Goal: Task Accomplishment & Management: Complete application form

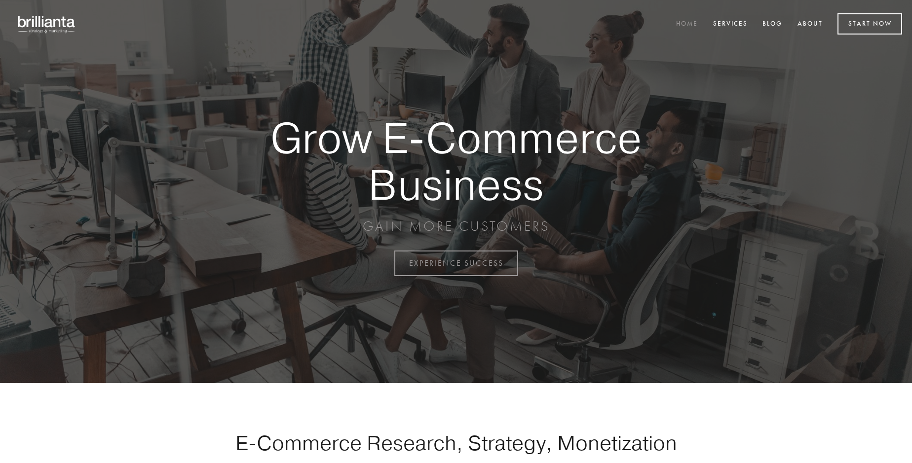
scroll to position [2586, 0]
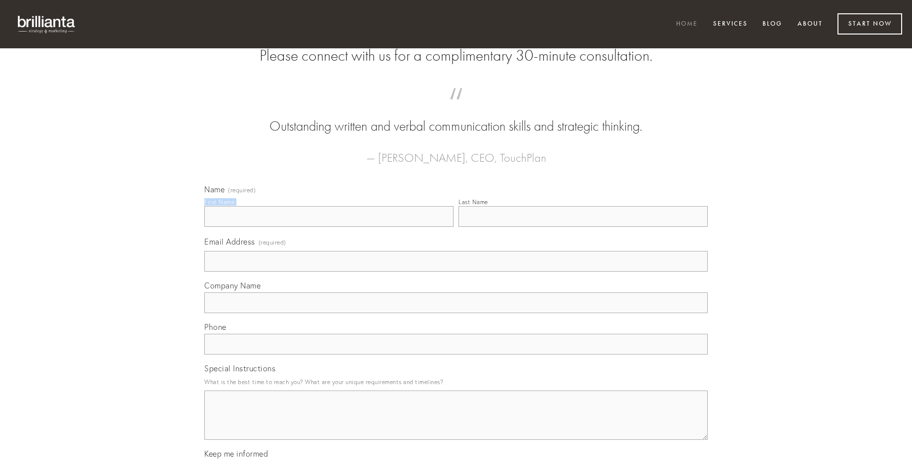
type input "[PERSON_NAME]"
click at [583, 227] on input "Last Name" at bounding box center [582, 216] width 249 height 21
type input "[PERSON_NAME]"
click at [456, 272] on input "Email Address (required)" at bounding box center [455, 261] width 503 height 21
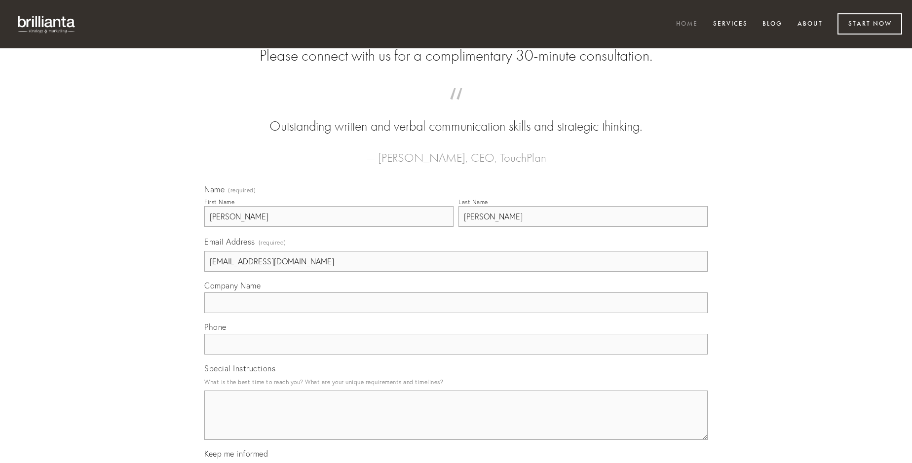
type input "[EMAIL_ADDRESS][DOMAIN_NAME]"
click at [456, 313] on input "Company Name" at bounding box center [455, 303] width 503 height 21
type input "thorax"
click at [456, 355] on input "text" at bounding box center [455, 344] width 503 height 21
click at [456, 424] on textarea "Special Instructions" at bounding box center [455, 415] width 503 height 49
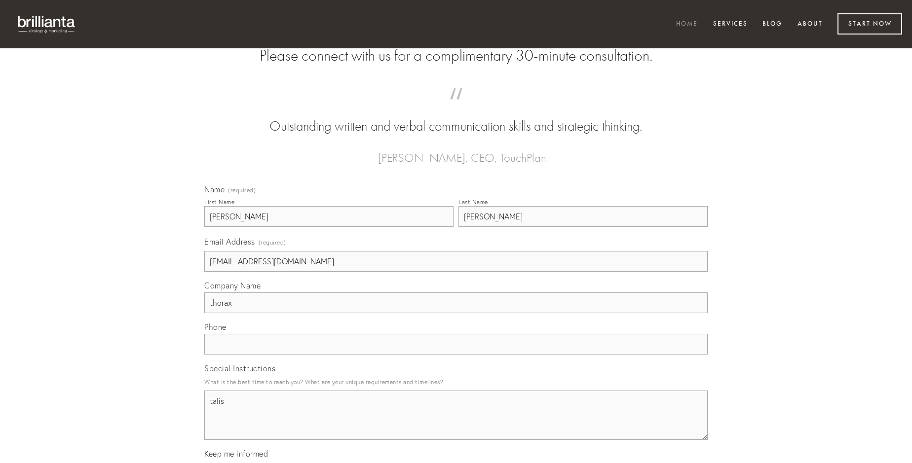
type textarea "talis"
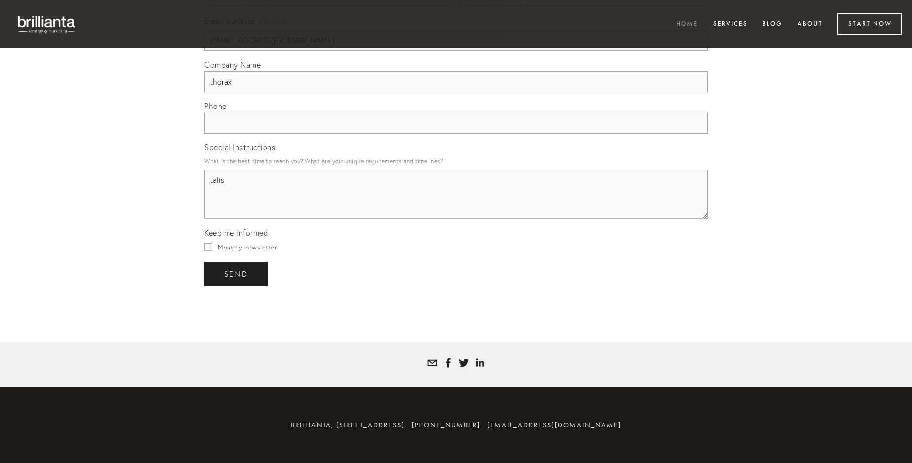
click at [237, 274] on span "send" at bounding box center [236, 274] width 24 height 9
